Goal: Information Seeking & Learning: Learn about a topic

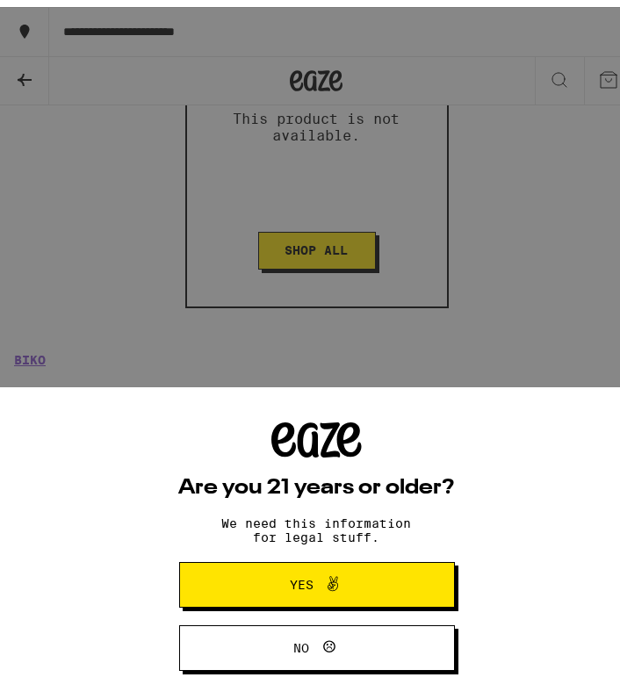
click at [393, 573] on button "Yes" at bounding box center [317, 578] width 276 height 46
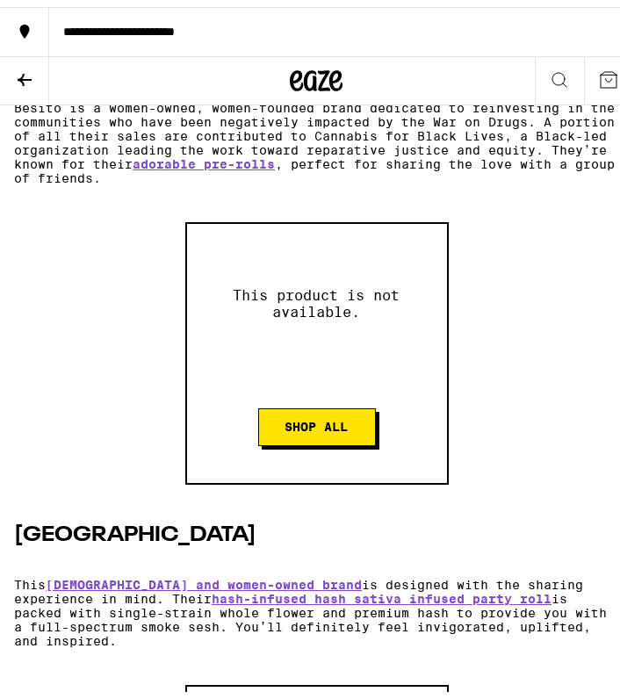
scroll to position [1843, 0]
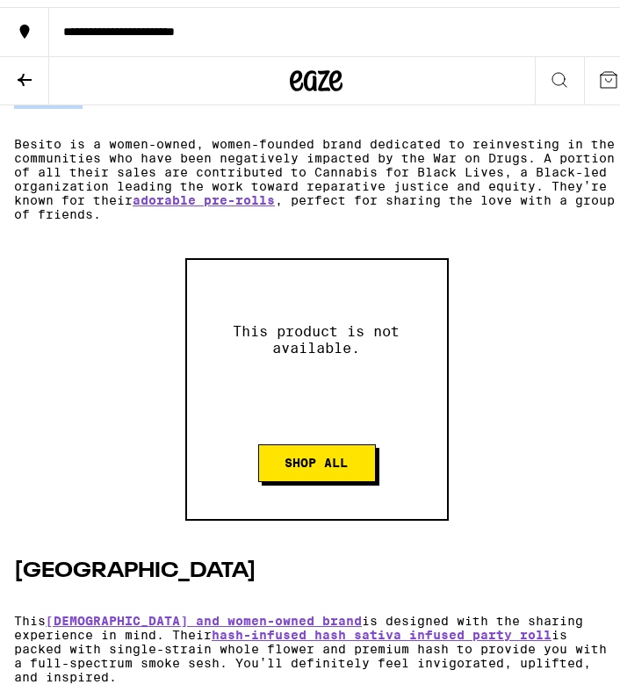
drag, startPoint x: 82, startPoint y: 169, endPoint x: 10, endPoint y: 172, distance: 72.9
copy strong "Besito"
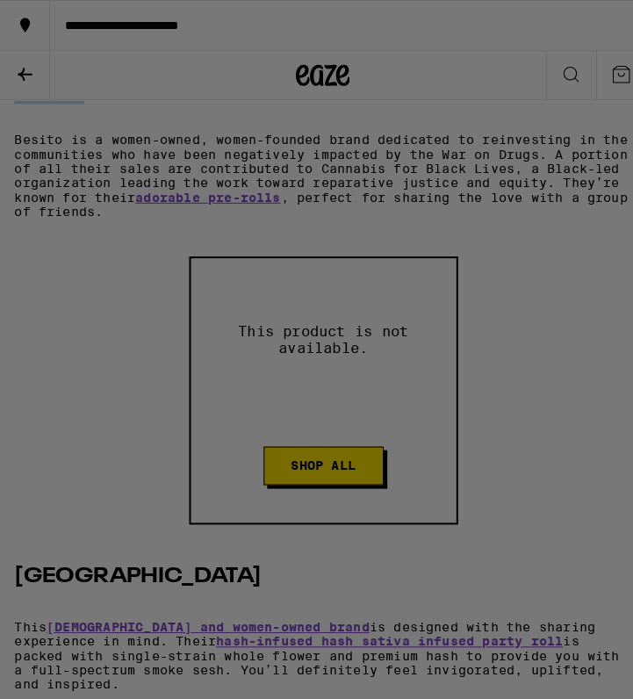
scroll to position [1827, 0]
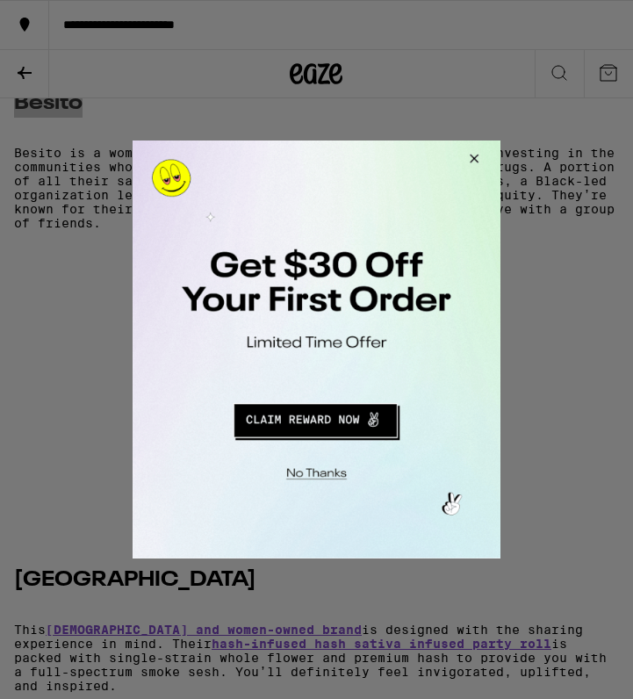
click at [472, 156] on button "Close Modal" at bounding box center [471, 161] width 47 height 42
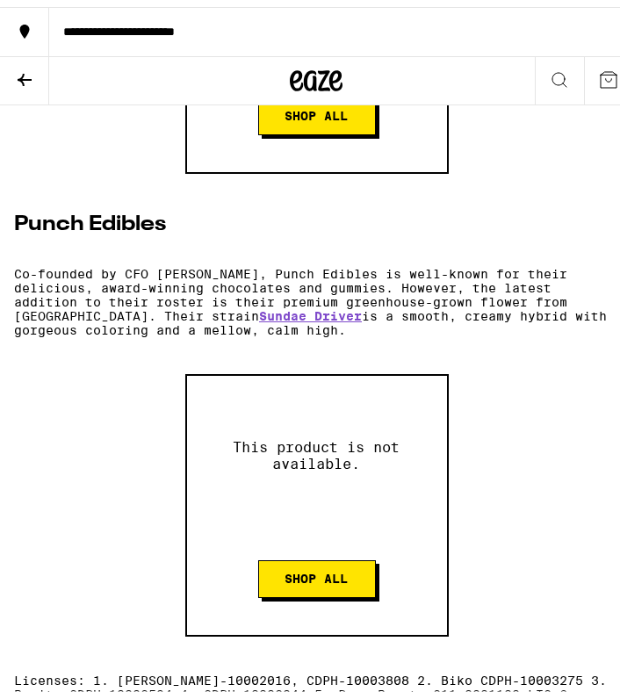
scroll to position [8279, 0]
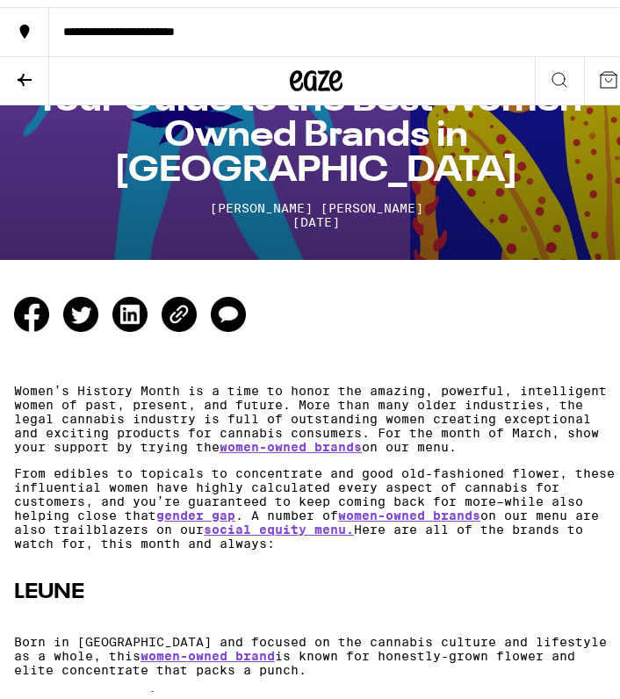
scroll to position [347, 0]
